Goal: Task Accomplishment & Management: Manage account settings

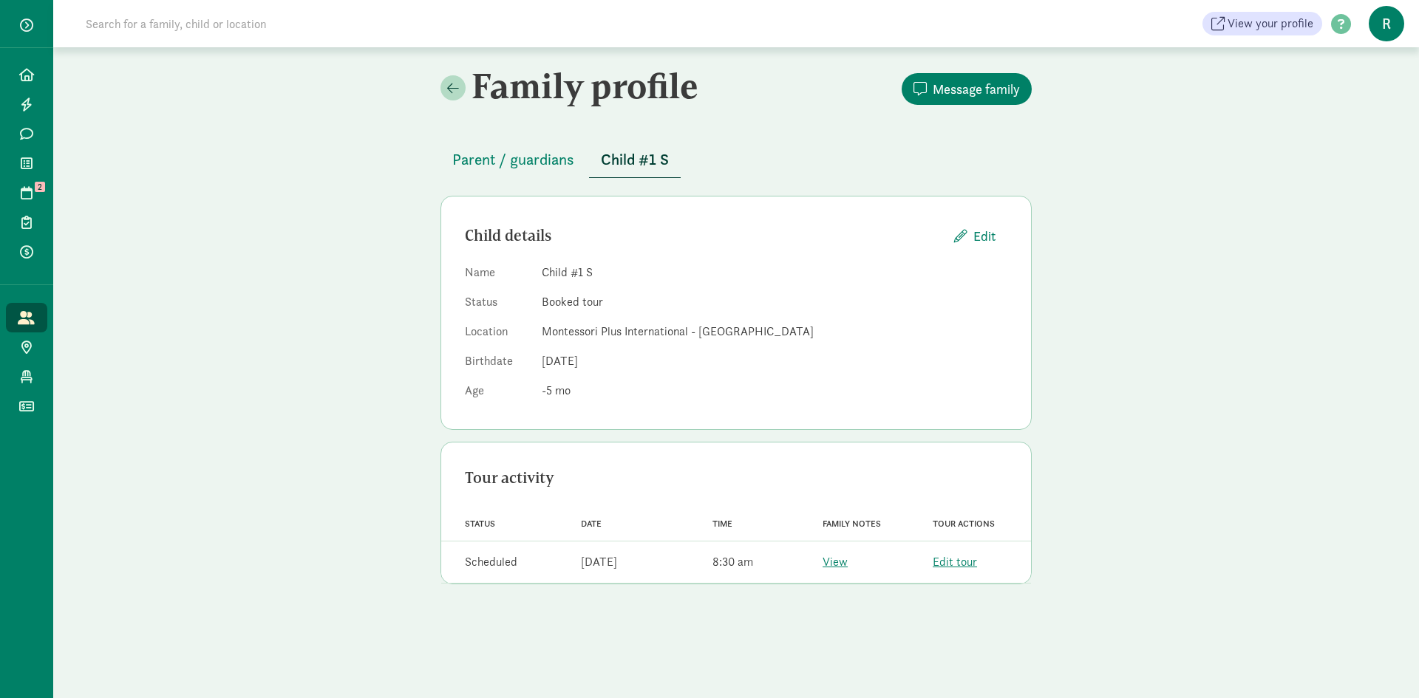
drag, startPoint x: 32, startPoint y: 126, endPoint x: 1384, endPoint y: 18, distance: 1356.6
click at [1384, 18] on span "R" at bounding box center [1386, 23] width 35 height 35
click at [1379, 75] on link "Logout" at bounding box center [1373, 76] width 59 height 18
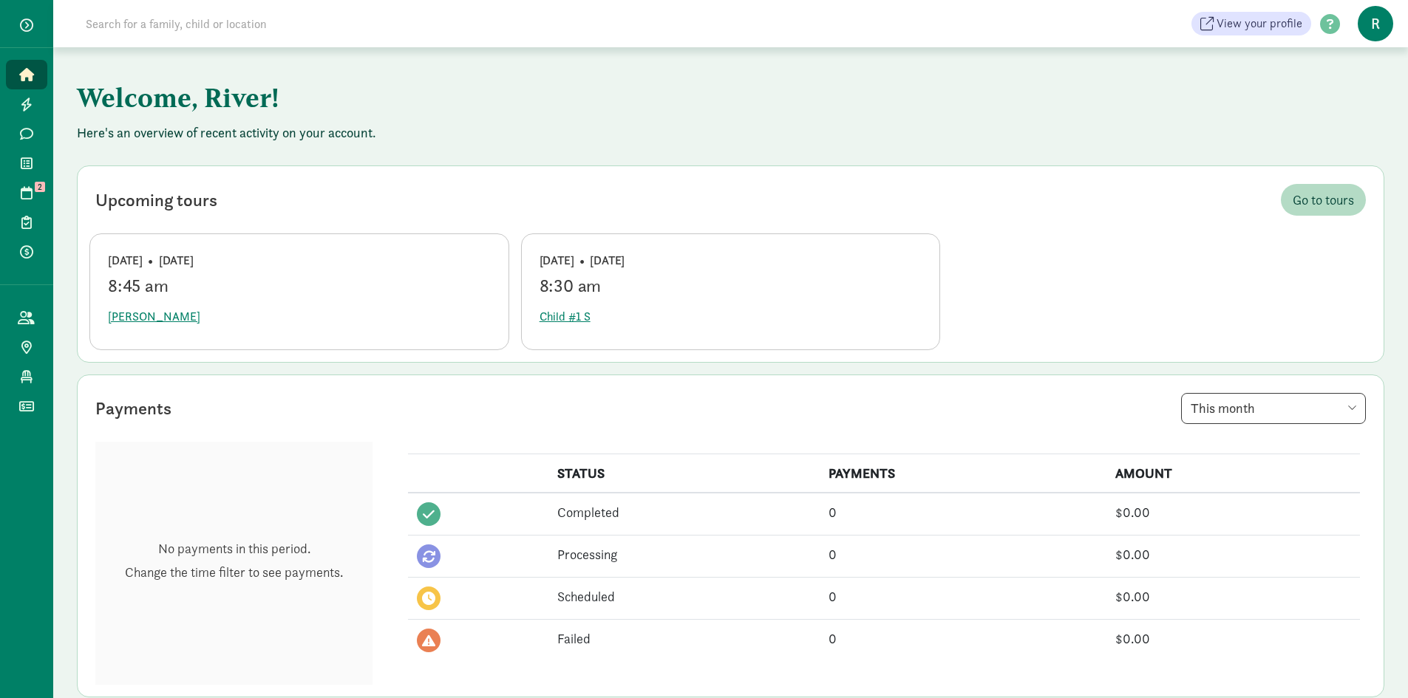
click at [1377, 21] on span "R" at bounding box center [1375, 23] width 35 height 35
drag, startPoint x: 1373, startPoint y: 28, endPoint x: 1375, endPoint y: 16, distance: 11.9
click at [1375, 16] on span "R" at bounding box center [1375, 23] width 35 height 35
click at [1360, 77] on link "Logout" at bounding box center [1362, 76] width 59 height 18
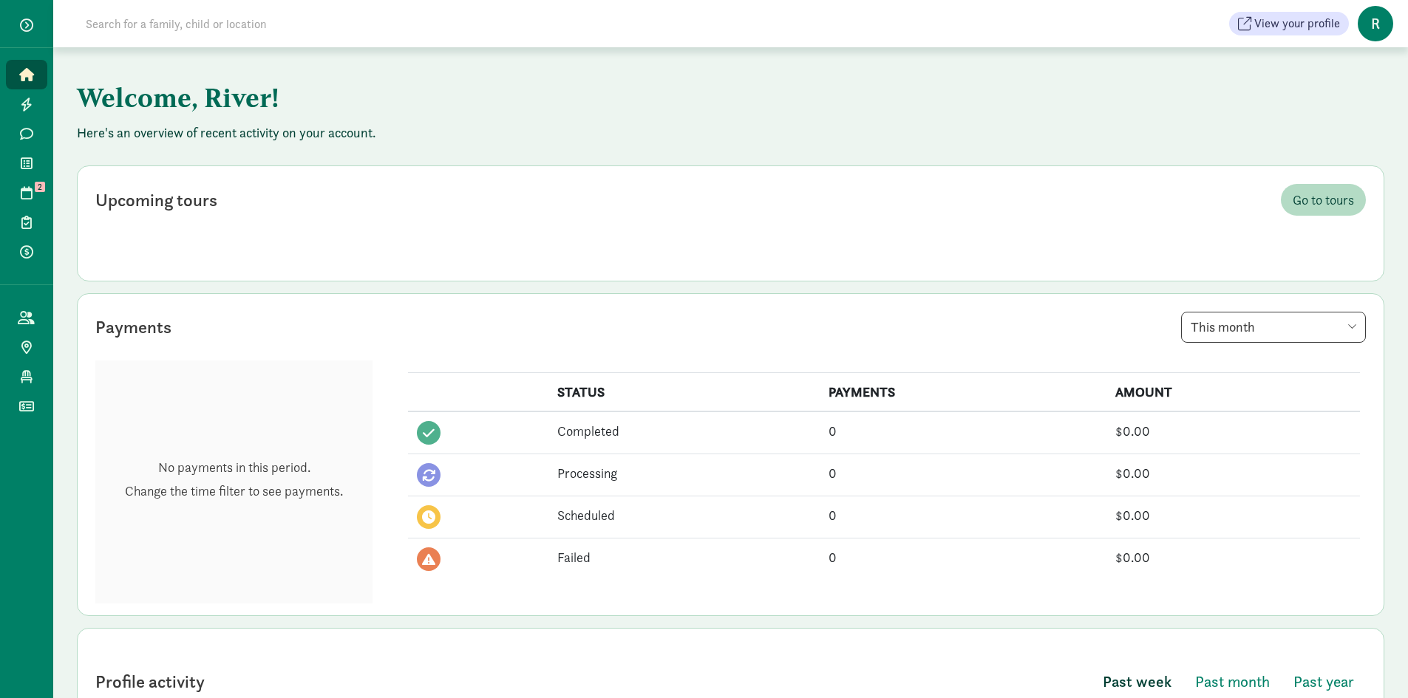
click at [1372, 26] on span "R" at bounding box center [1375, 23] width 35 height 35
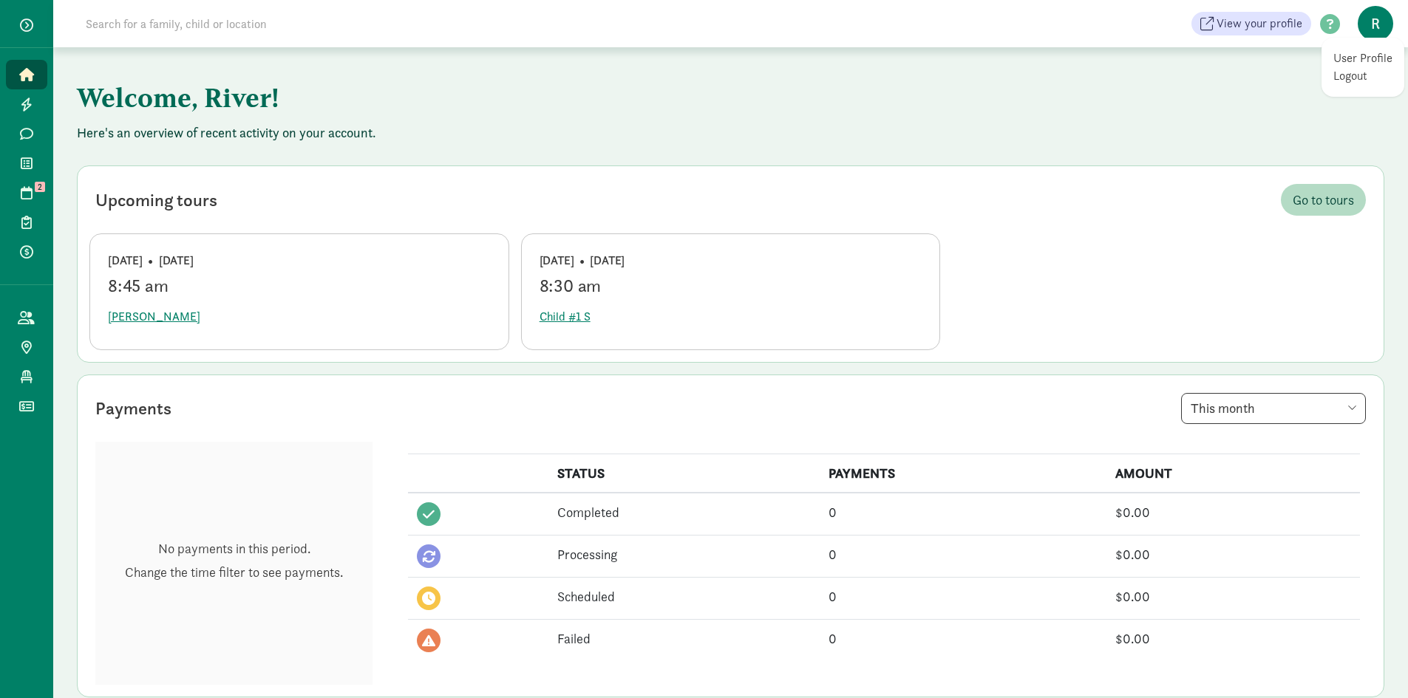
click at [1356, 78] on link "Logout" at bounding box center [1362, 76] width 59 height 18
click at [1369, 24] on span "R" at bounding box center [1375, 23] width 35 height 35
click at [1352, 84] on link "Logout" at bounding box center [1362, 76] width 59 height 18
click at [1374, 41] on span "R" at bounding box center [1375, 23] width 35 height 35
click at [1349, 74] on link "Logout" at bounding box center [1362, 76] width 59 height 18
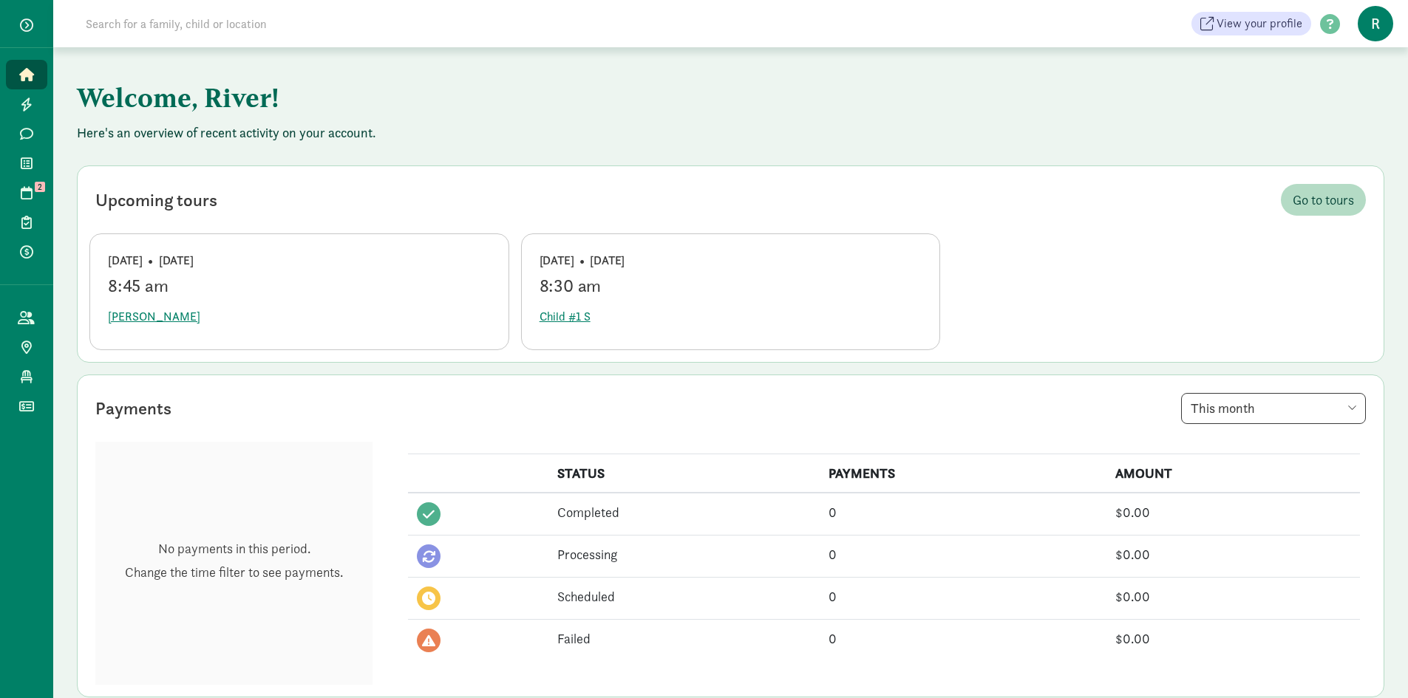
click at [1380, 27] on span "R" at bounding box center [1375, 23] width 35 height 35
click at [1355, 79] on link "Logout" at bounding box center [1362, 76] width 59 height 18
drag, startPoint x: 1385, startPoint y: 18, endPoint x: 1394, endPoint y: 46, distance: 28.7
click at [1394, 46] on div "View your profile HELP CENTER Welcome to the Kinside Help Center! Click the lin…" at bounding box center [730, 23] width 1355 height 47
click at [1373, 37] on span "R" at bounding box center [1375, 23] width 35 height 35
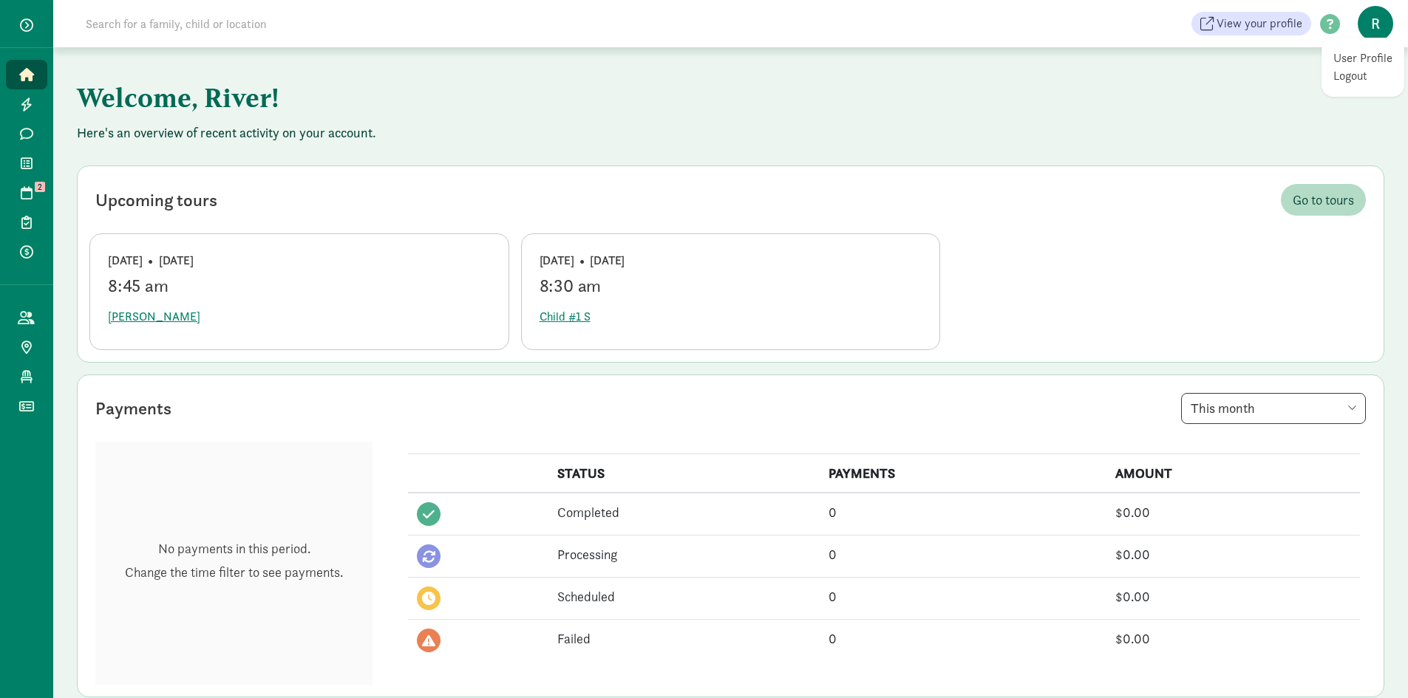
click at [1374, 27] on span "R" at bounding box center [1375, 23] width 35 height 35
click at [1375, 23] on span "R" at bounding box center [1375, 23] width 35 height 35
click at [1375, 55] on link "User Profile" at bounding box center [1362, 59] width 59 height 18
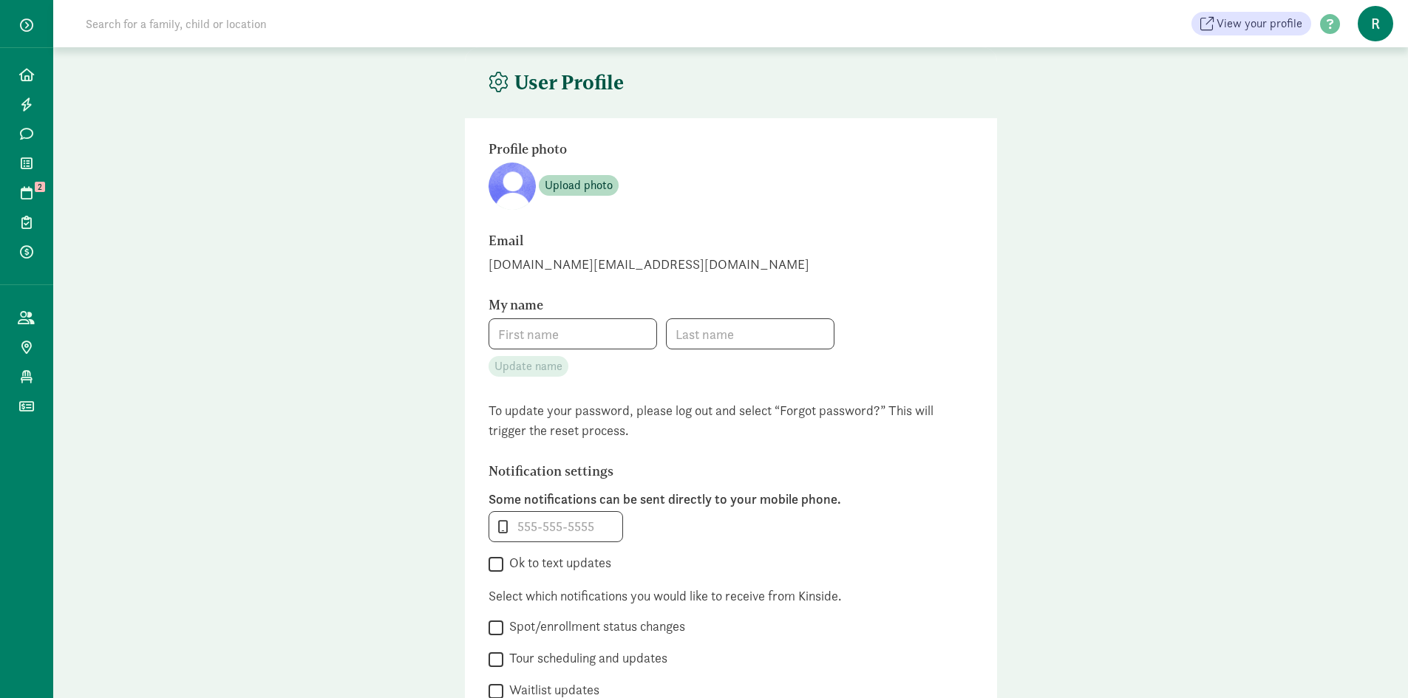
type input "River"
type input "[PERSON_NAME]"
type input "[PHONE_NUMBER]"
checkbox input "false"
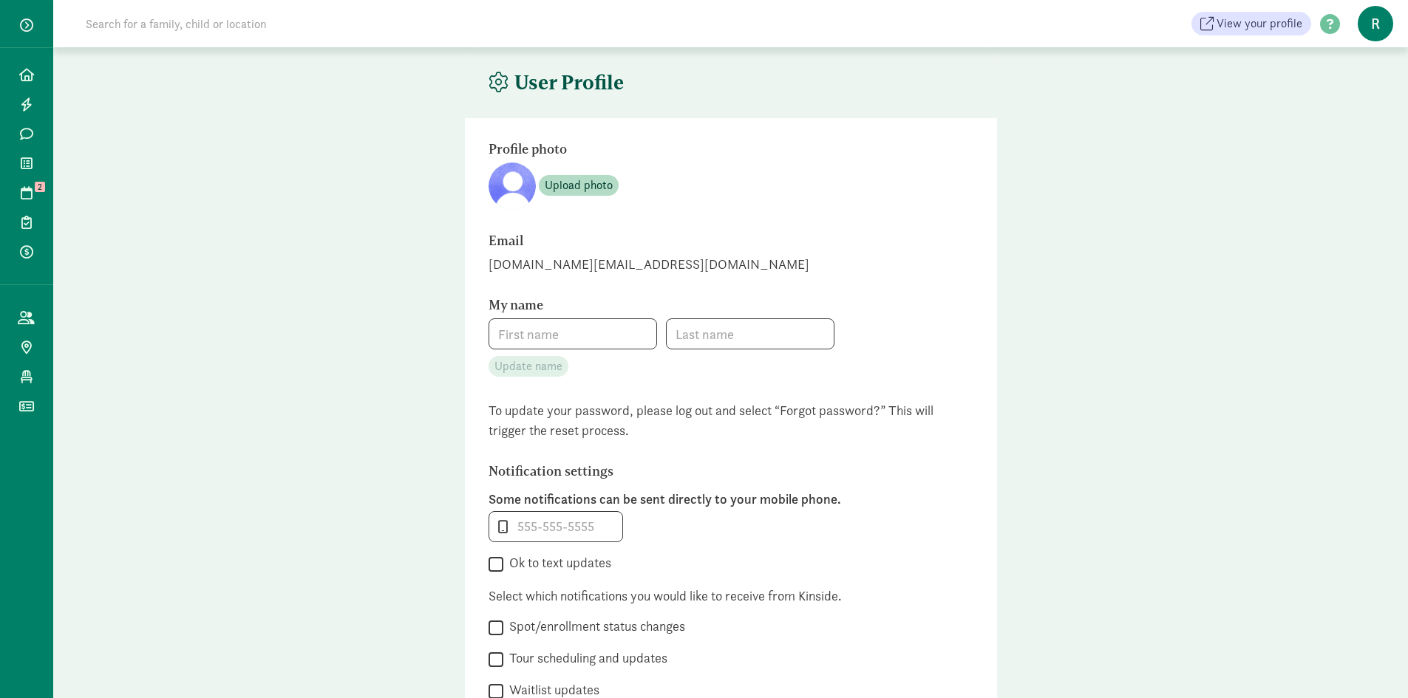
checkbox input "false"
click at [1376, 33] on span "R" at bounding box center [1375, 23] width 35 height 35
drag, startPoint x: 1376, startPoint y: 33, endPoint x: 1392, endPoint y: 77, distance: 47.0
click at [1392, 77] on link "Logout" at bounding box center [1362, 76] width 59 height 18
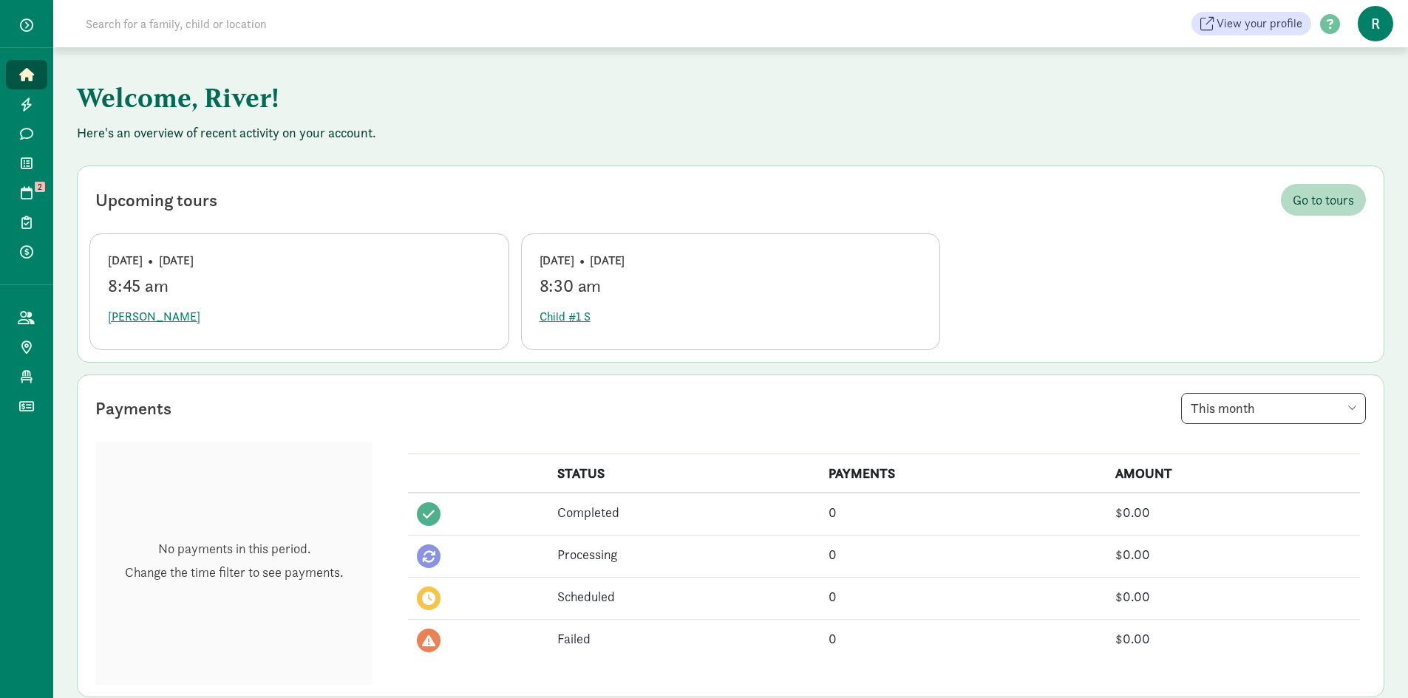
click at [32, 21] on span "button" at bounding box center [26, 24] width 13 height 13
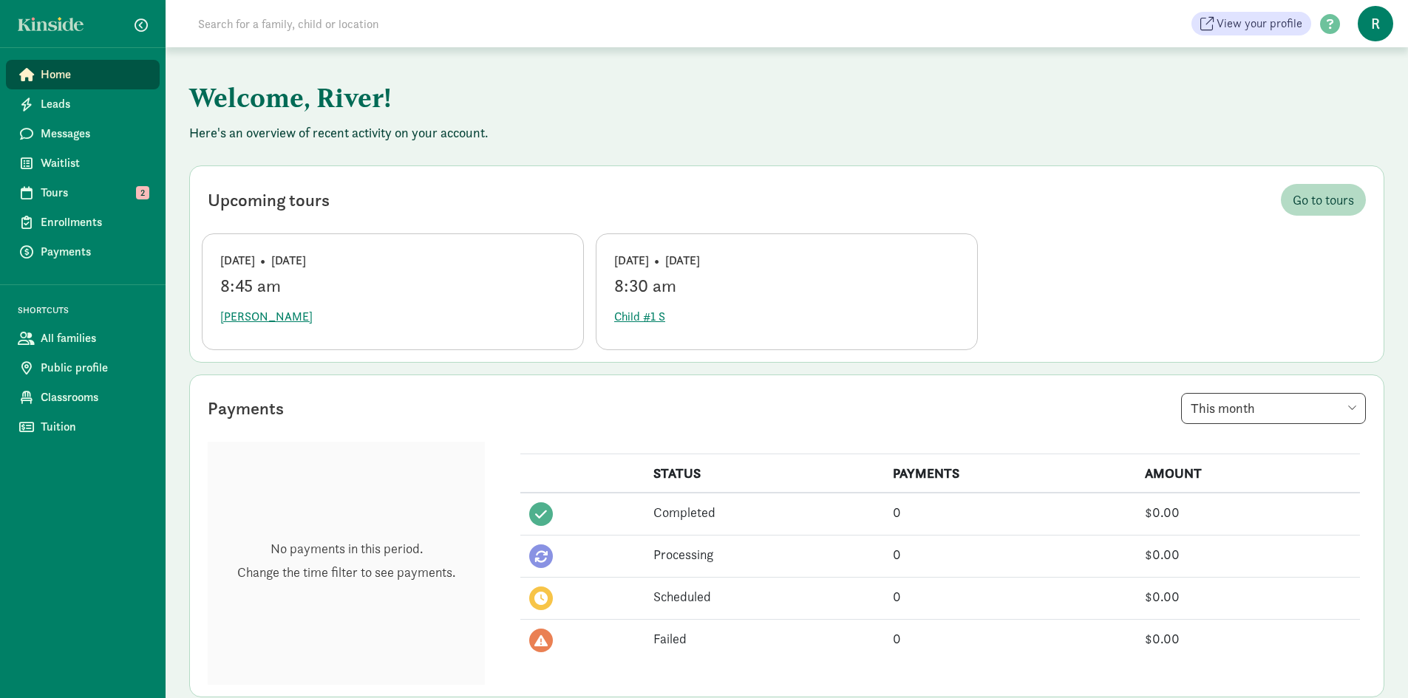
click at [517, 75] on h1 "Welcome, River!" at bounding box center [555, 97] width 732 height 53
click at [103, 197] on span "Tours" at bounding box center [94, 193] width 107 height 18
